Goal: Find specific page/section: Find specific page/section

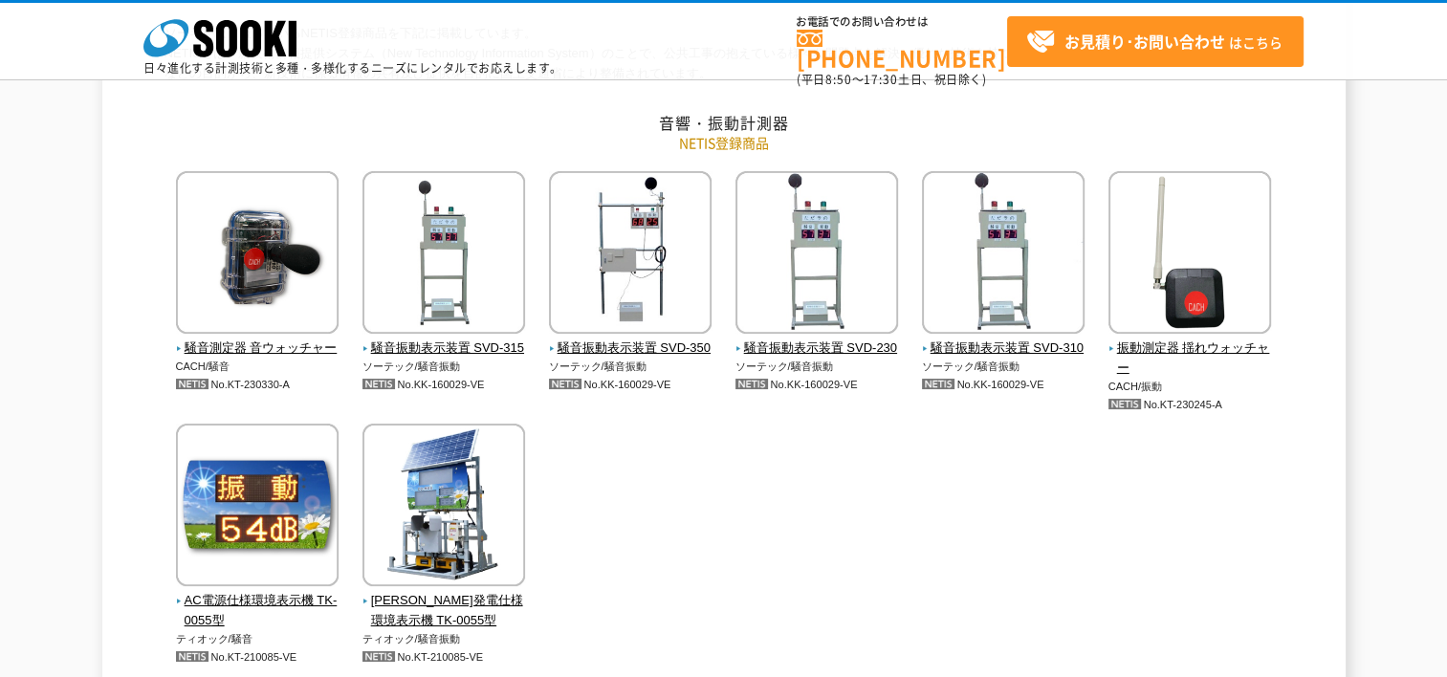
scroll to position [287, 0]
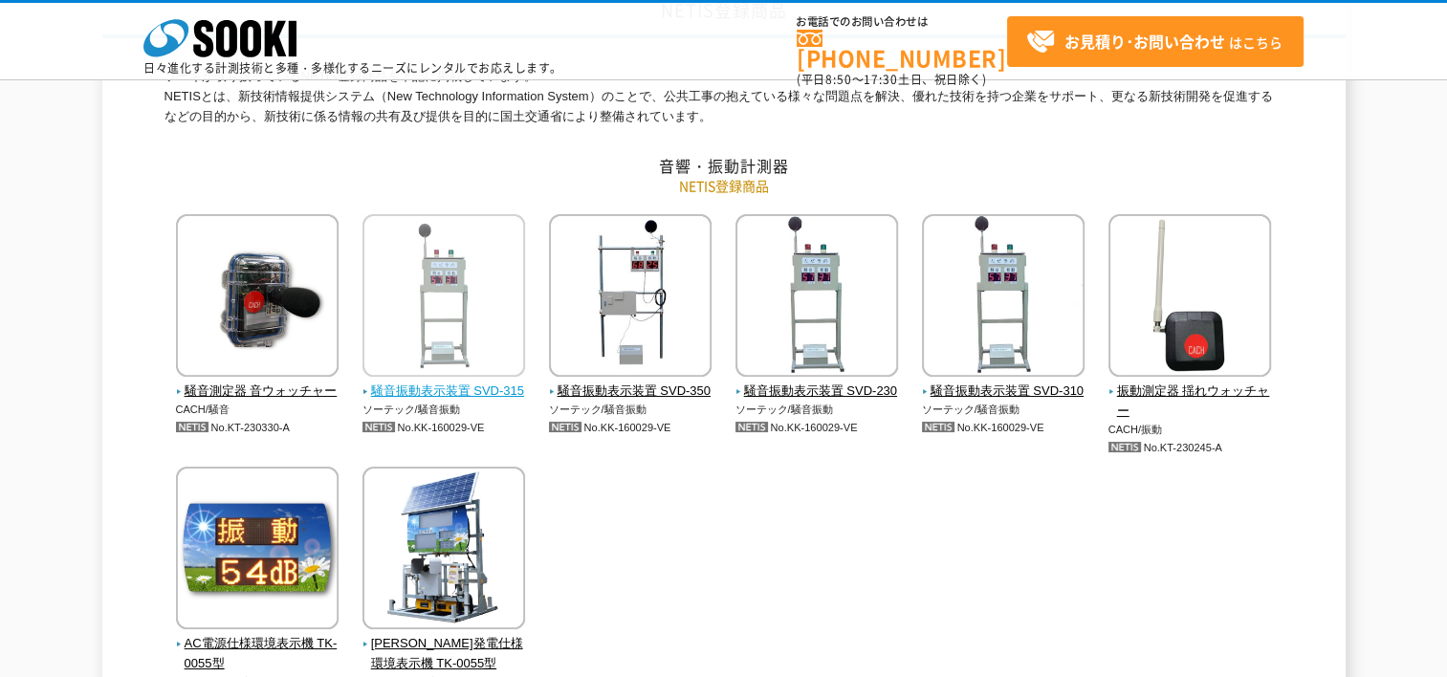
scroll to position [191, 0]
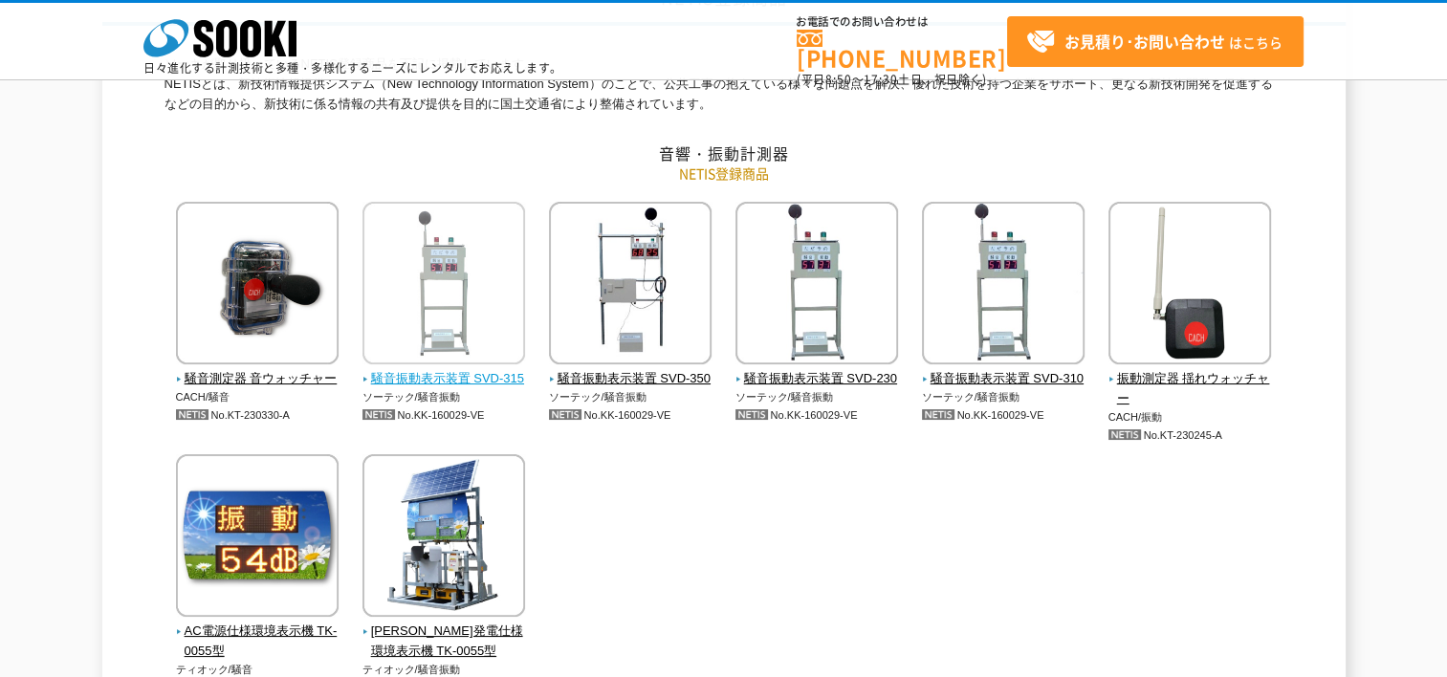
click at [438, 344] on img at bounding box center [444, 285] width 163 height 167
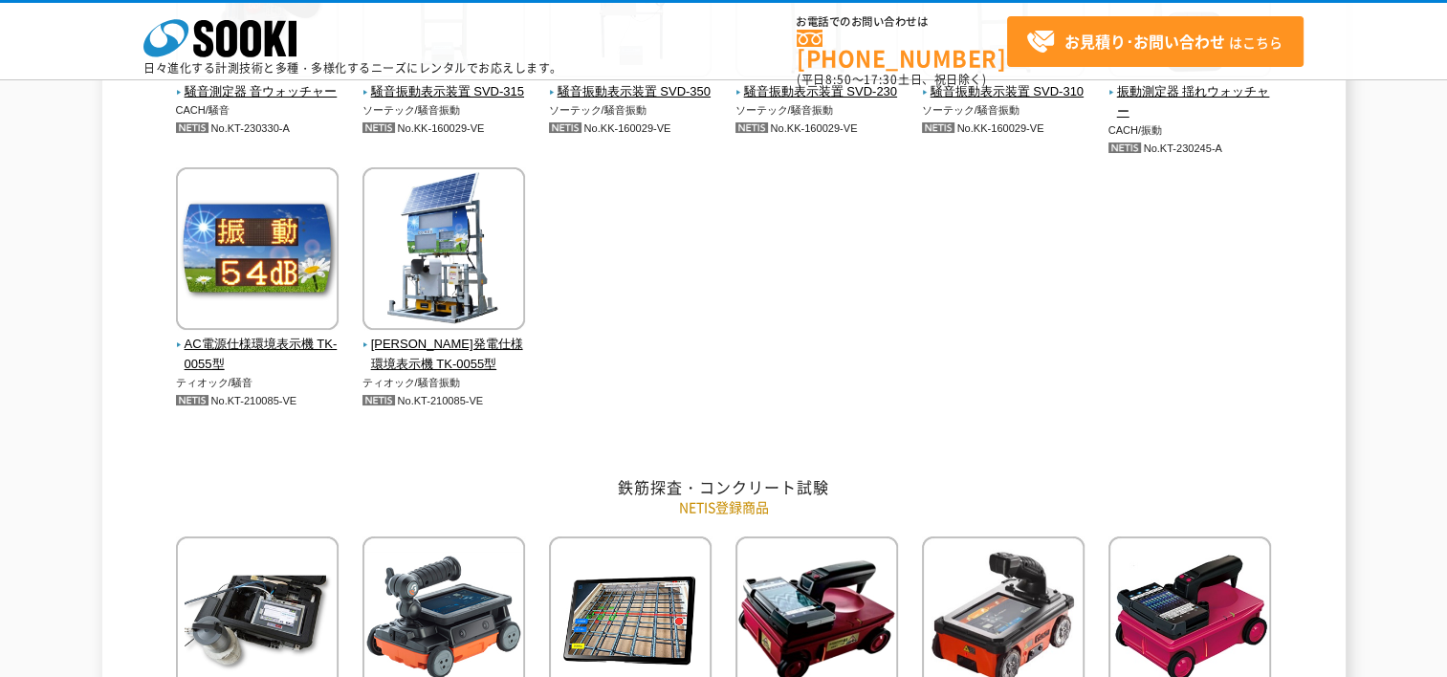
scroll to position [670, 0]
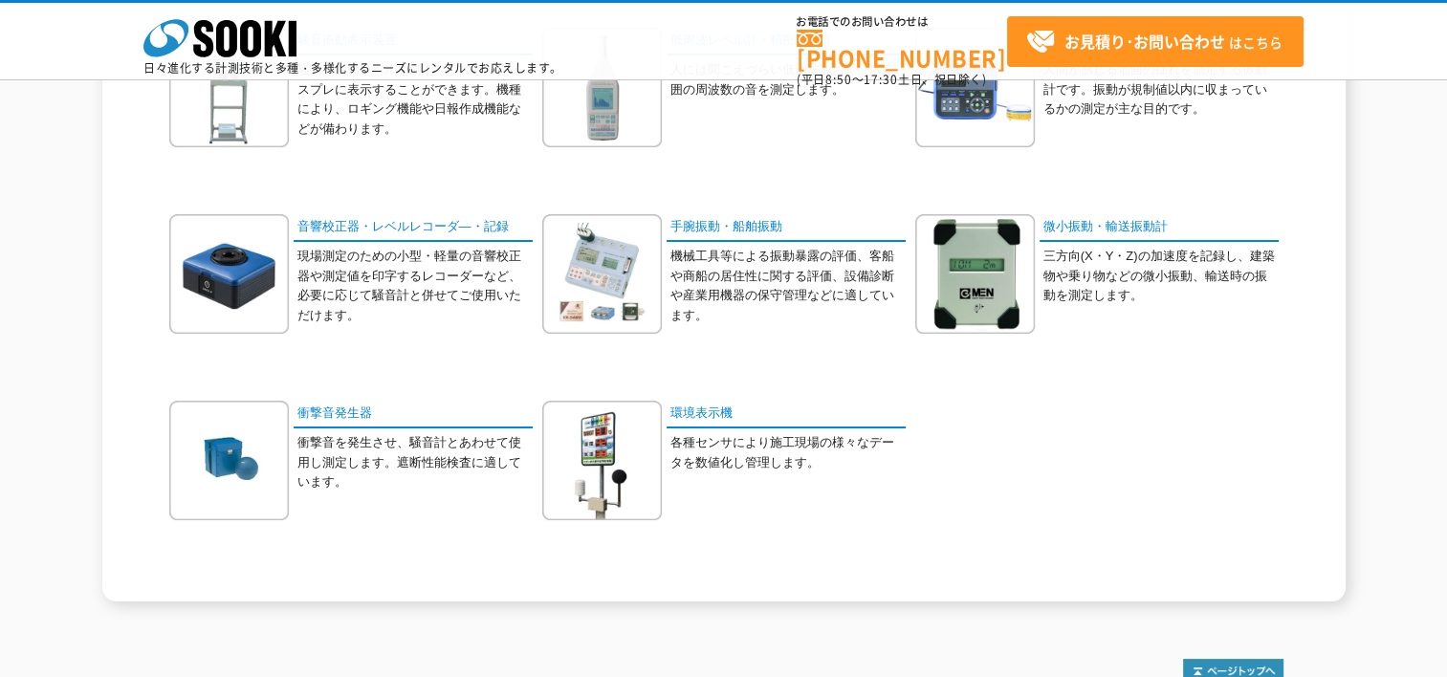
scroll to position [383, 0]
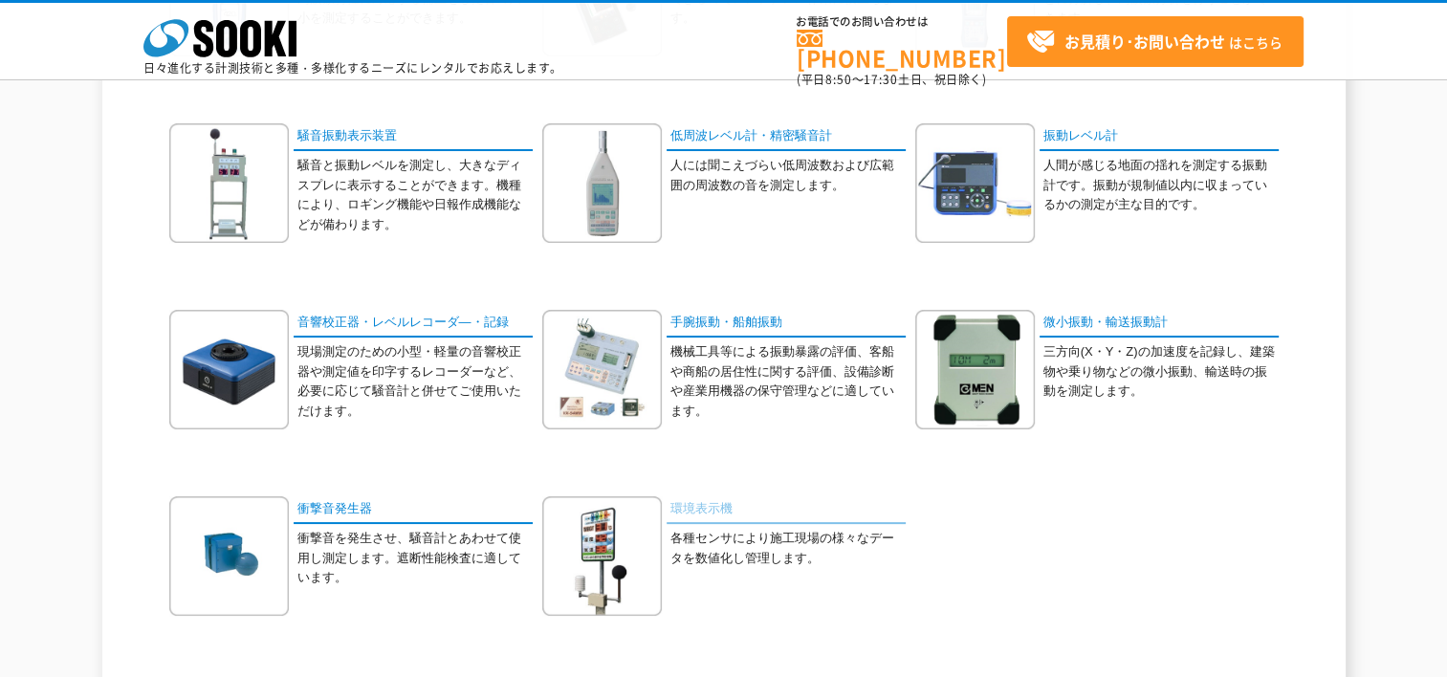
click at [716, 508] on link "環境表示機" at bounding box center [786, 511] width 239 height 28
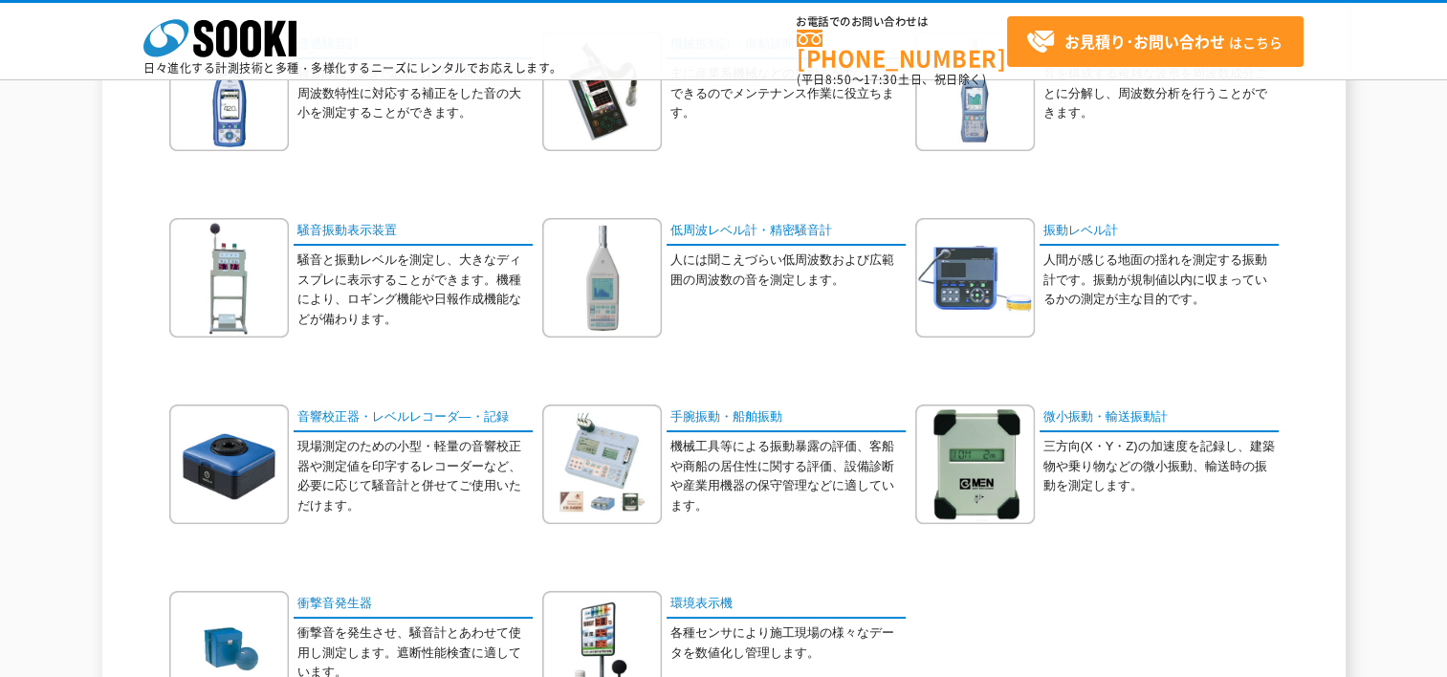
scroll to position [191, 0]
